Goal: Obtain resource: Download file/media

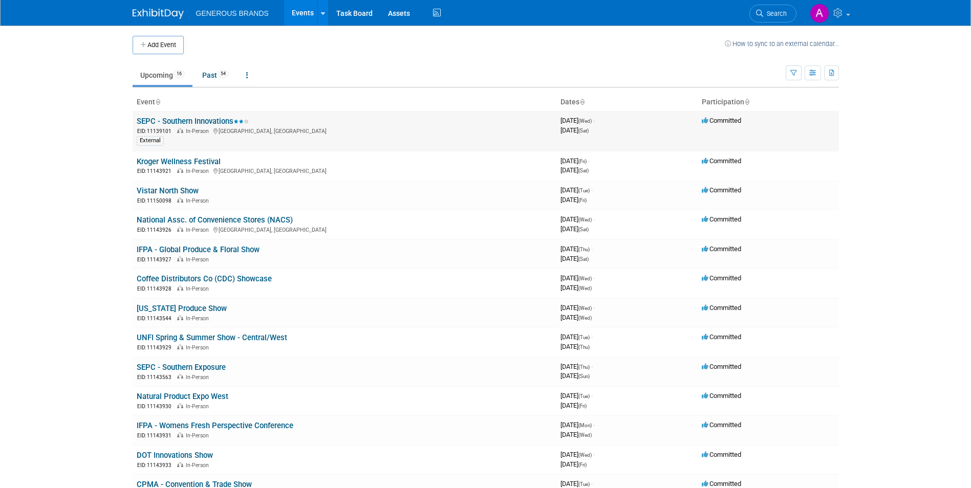
click at [207, 119] on link "SEPC - Southern Innovations" at bounding box center [193, 121] width 112 height 9
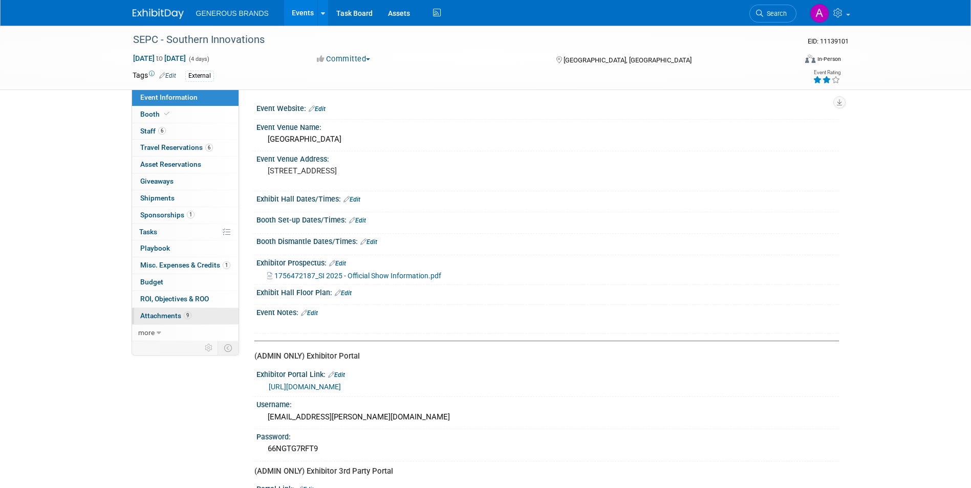
click at [214, 310] on link "9 Attachments 9" at bounding box center [185, 316] width 106 height 16
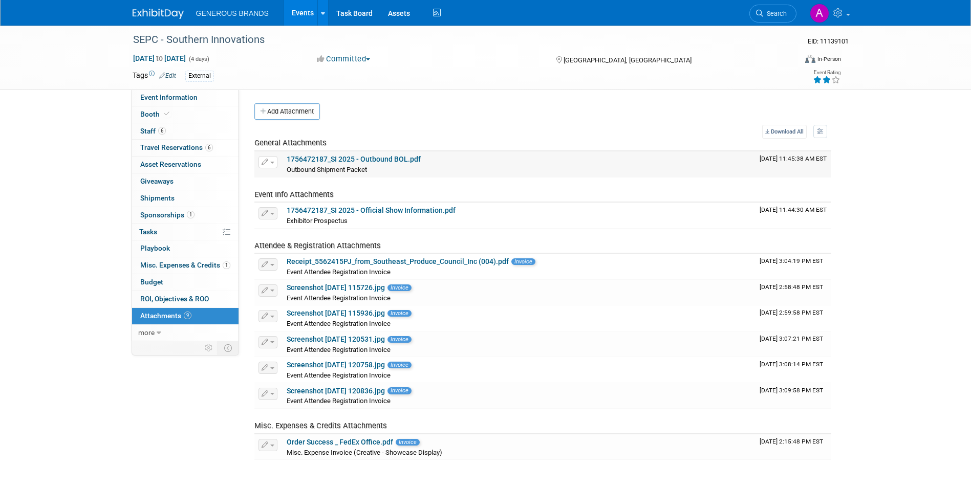
click at [392, 158] on link "1756472187_SI 2025 - Outbound BOL.pdf" at bounding box center [354, 159] width 134 height 8
click at [402, 211] on link "1756472187_SI 2025 - Official Show Information.pdf" at bounding box center [371, 210] width 169 height 8
click at [377, 445] on link "Order Success _ FedEx Office.pdf" at bounding box center [340, 442] width 106 height 8
